Goal: Information Seeking & Learning: Learn about a topic

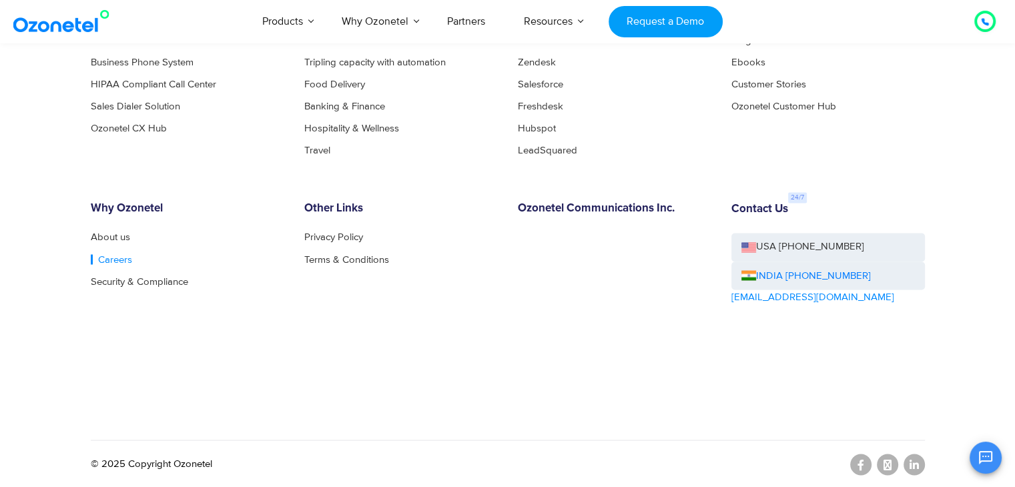
click at [105, 255] on link "Careers" at bounding box center [111, 259] width 41 height 10
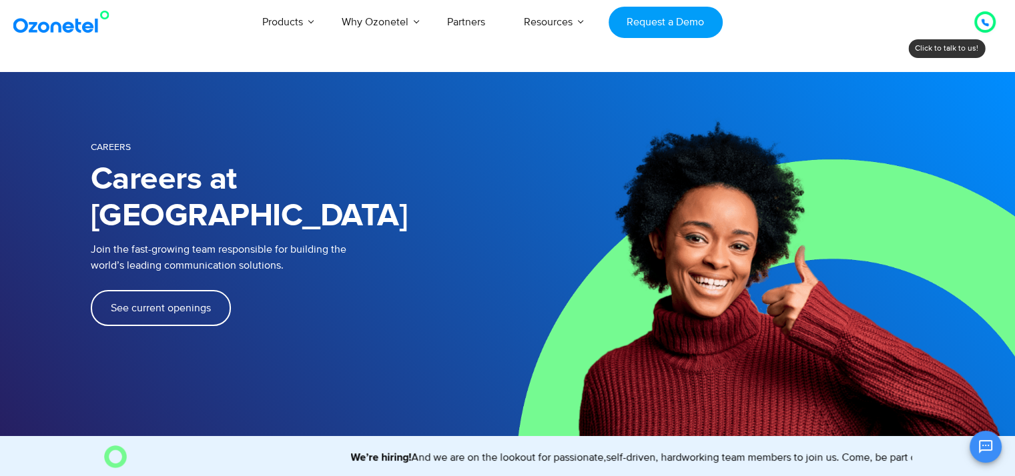
click at [152, 303] on span "See current openings" at bounding box center [161, 308] width 100 height 11
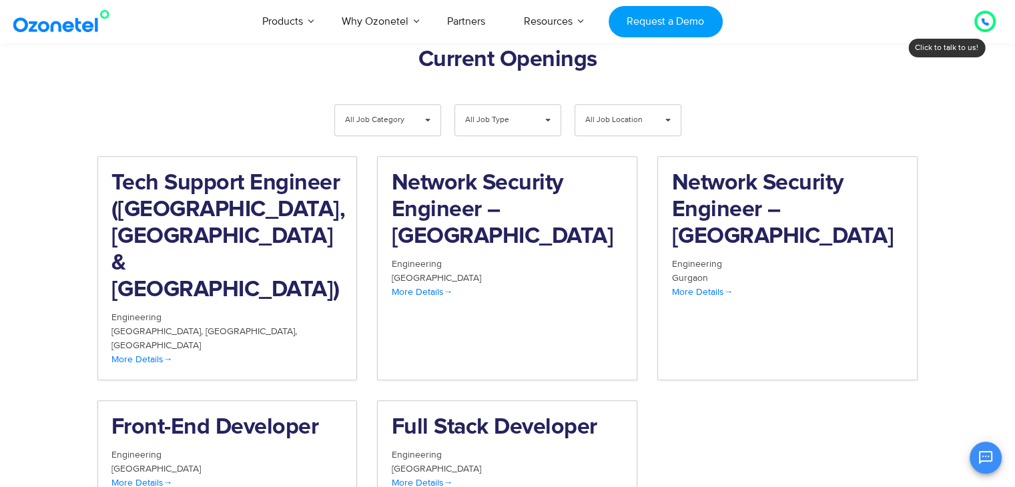
scroll to position [1382, 0]
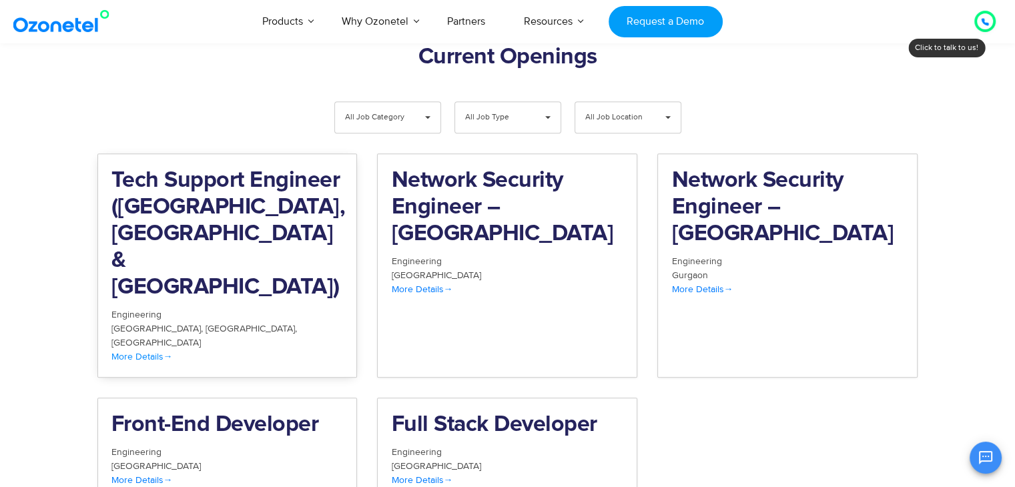
click at [163, 351] on span "More Details" at bounding box center [141, 356] width 61 height 11
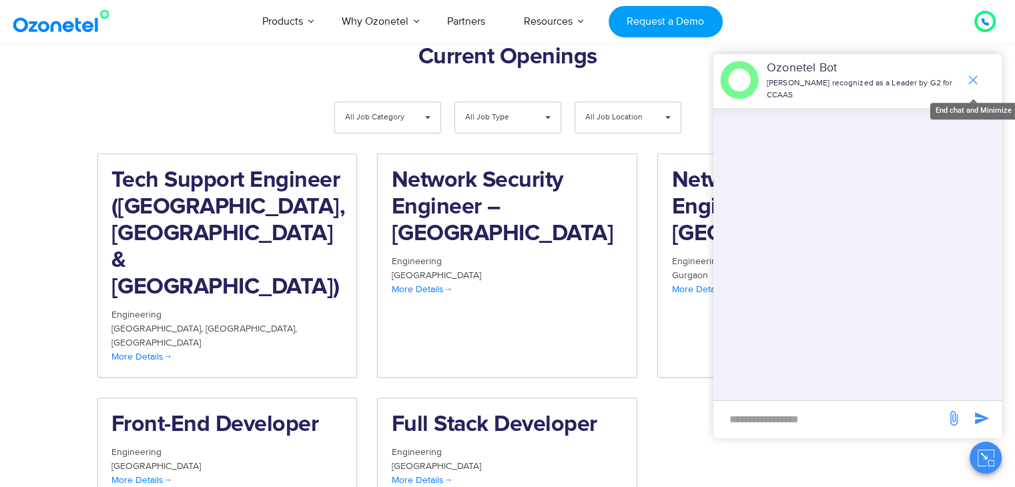
click at [974, 86] on icon "end chat or minimize" at bounding box center [973, 80] width 16 height 16
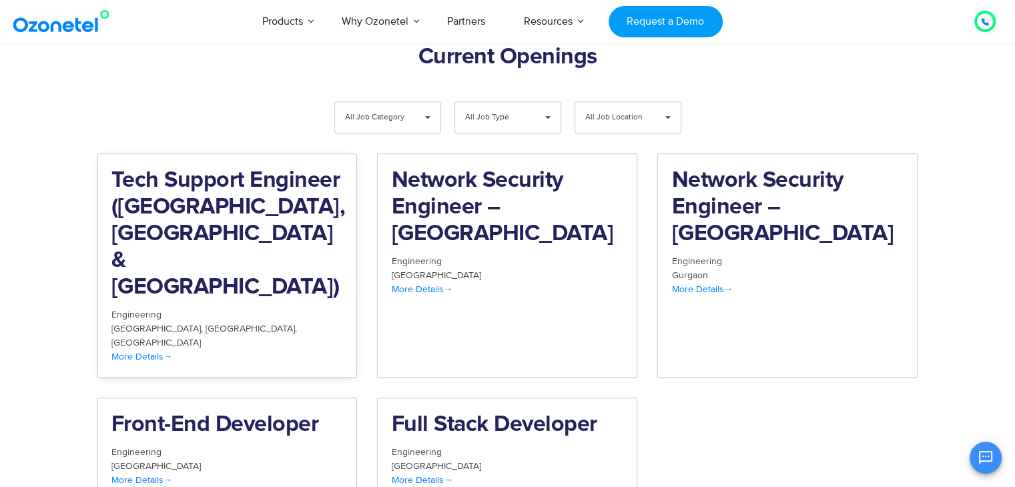
click at [164, 351] on span "More Details" at bounding box center [141, 356] width 61 height 11
